Goal: Information Seeking & Learning: Learn about a topic

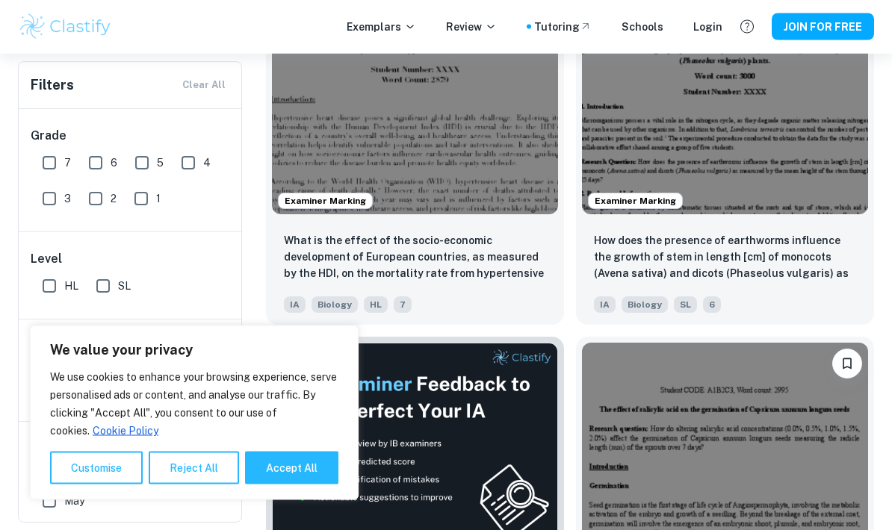
scroll to position [548, 0]
click at [356, 251] on p "What is the effect of the socio-economic development of European countries, as …" at bounding box center [415, 258] width 262 height 51
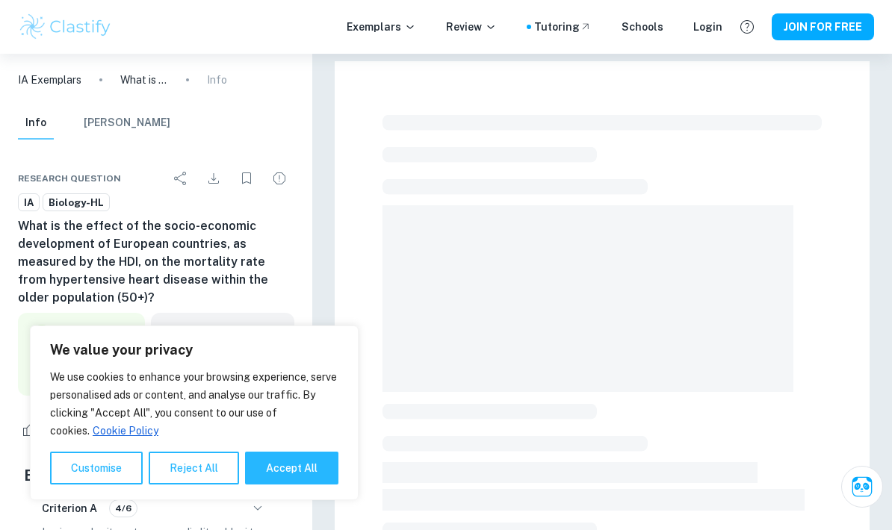
click at [279, 464] on button "Accept All" at bounding box center [291, 468] width 93 height 33
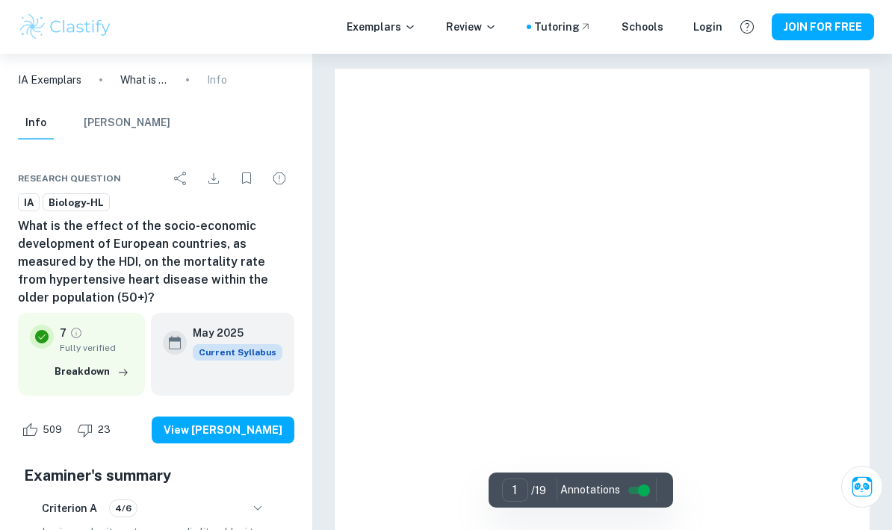
checkbox input "true"
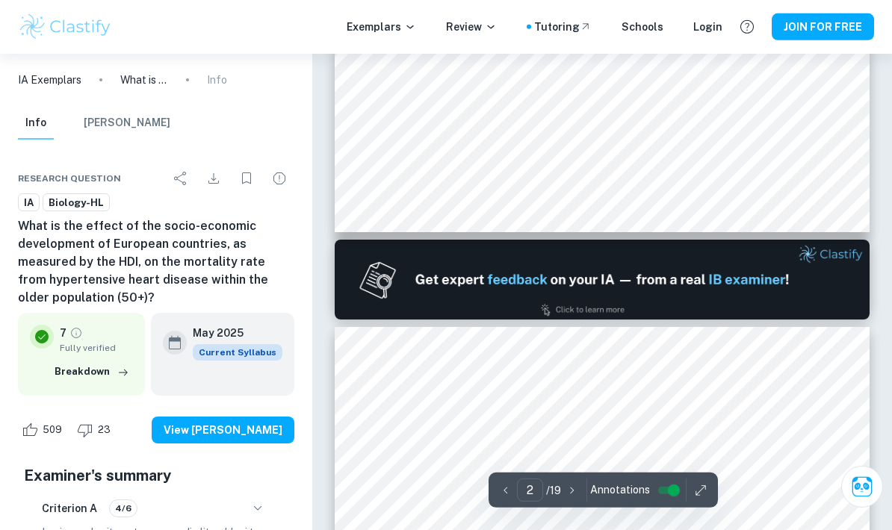
type input "1"
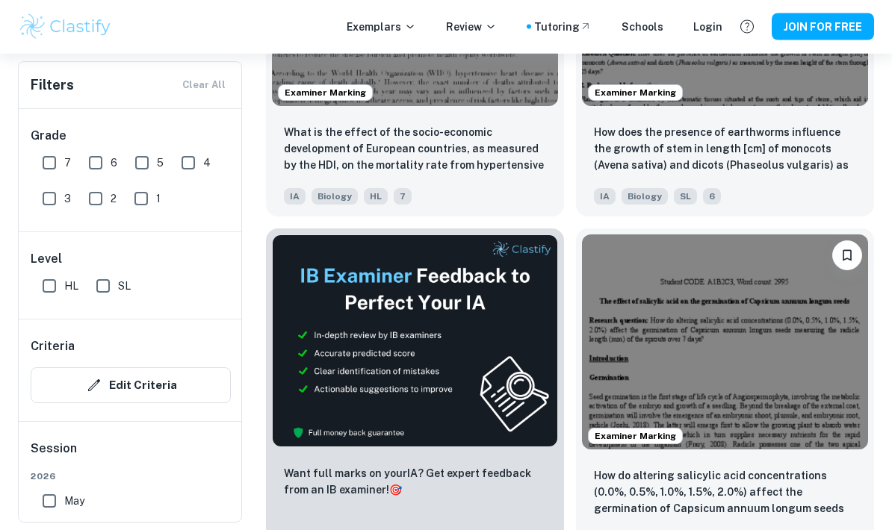
scroll to position [637, 0]
